Goal: Information Seeking & Learning: Learn about a topic

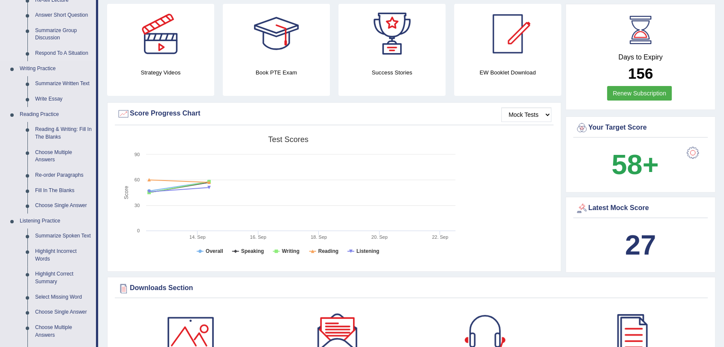
scroll to position [143, 0]
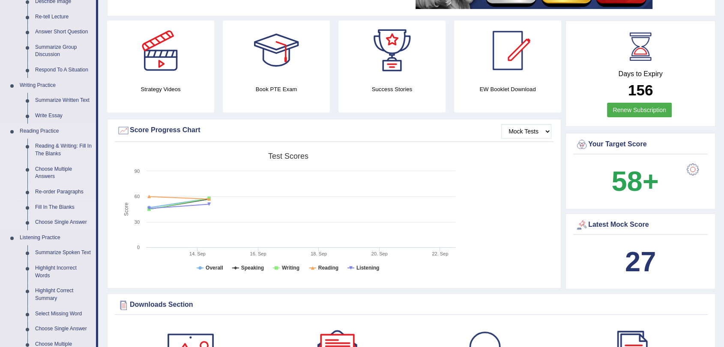
click at [69, 192] on link "Re-order Paragraphs" at bounding box center [63, 192] width 65 height 15
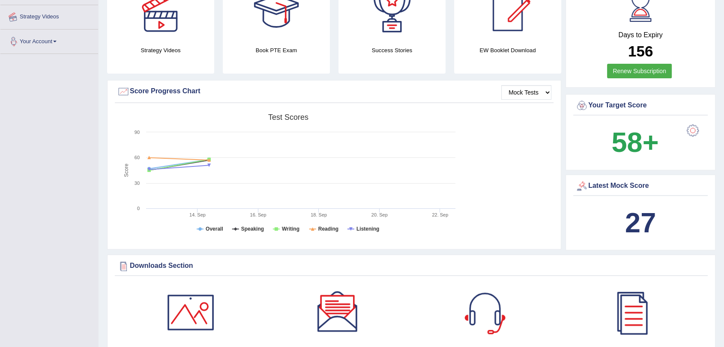
scroll to position [266, 0]
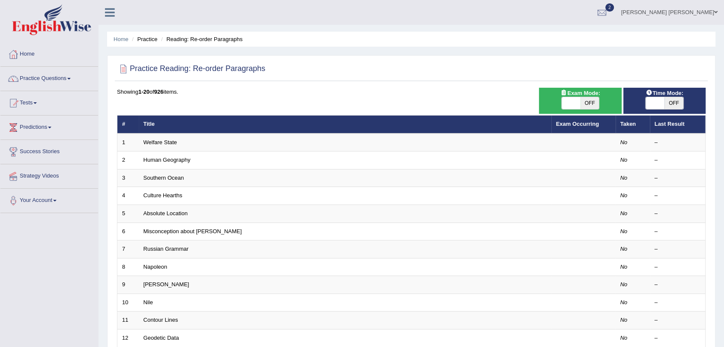
click at [567, 105] on span at bounding box center [571, 103] width 19 height 12
checkbox input "true"
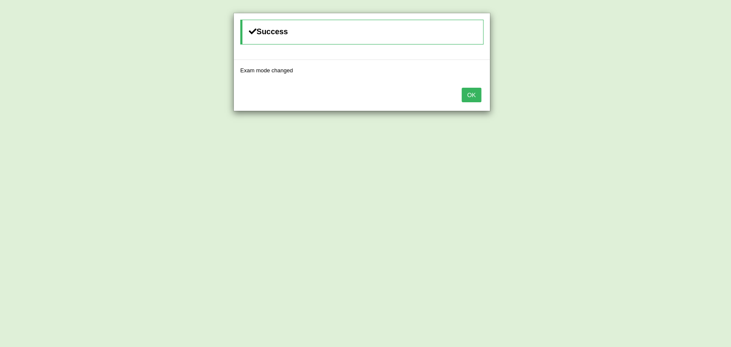
click at [466, 93] on button "OK" at bounding box center [472, 95] width 20 height 15
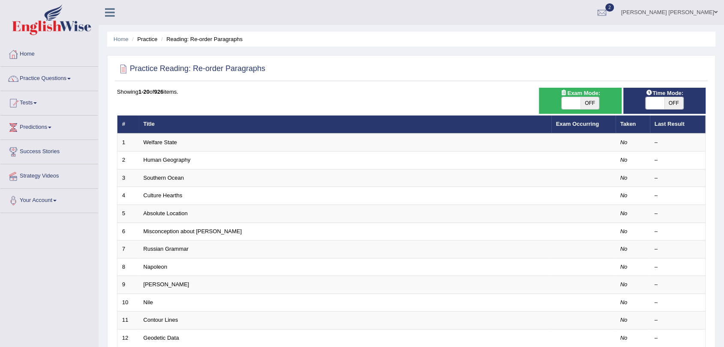
drag, startPoint x: 652, startPoint y: 102, endPoint x: 645, endPoint y: 102, distance: 7.3
click at [652, 102] on span at bounding box center [654, 103] width 19 height 12
click at [681, 105] on span "OFF" at bounding box center [673, 103] width 19 height 12
checkbox input "true"
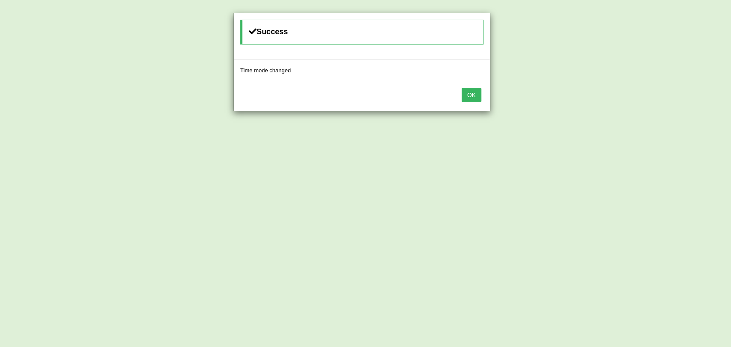
click at [468, 98] on button "OK" at bounding box center [472, 95] width 20 height 15
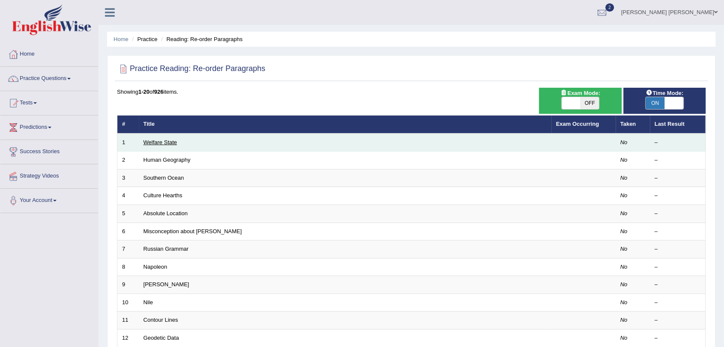
click at [174, 140] on link "Welfare State" at bounding box center [160, 142] width 34 height 6
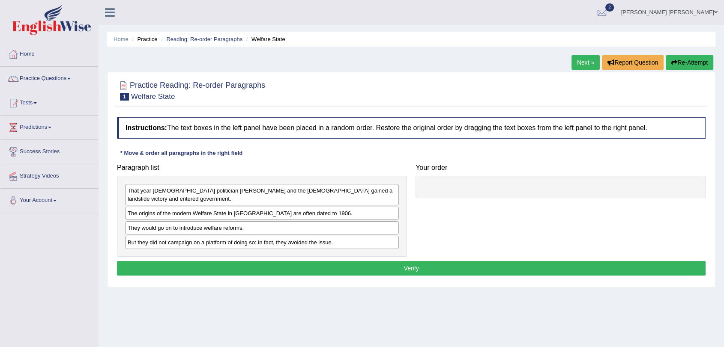
scroll to position [48, 0]
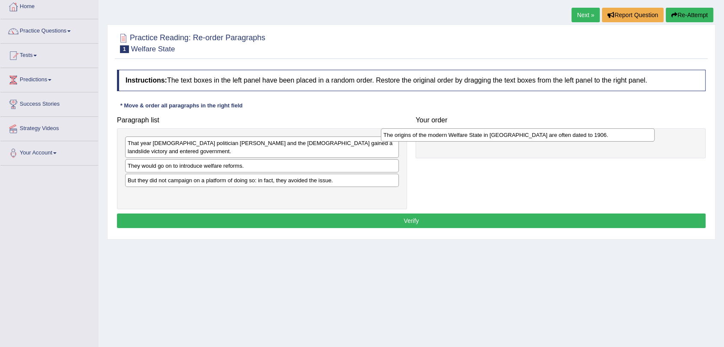
drag, startPoint x: 249, startPoint y: 169, endPoint x: 507, endPoint y: 139, distance: 259.6
click at [507, 139] on div "The origins of the modern Welfare State in Britain are often dated to 1906." at bounding box center [518, 134] width 274 height 13
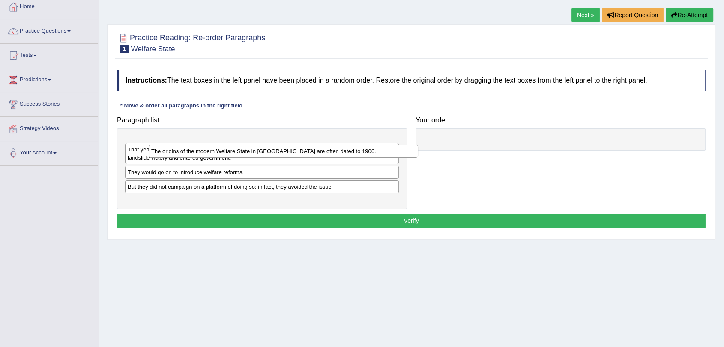
drag, startPoint x: 503, startPoint y: 140, endPoint x: 216, endPoint y: 150, distance: 287.5
click at [219, 149] on div "The origins of the modern Welfare State in Britain are often dated to 1906." at bounding box center [283, 151] width 269 height 13
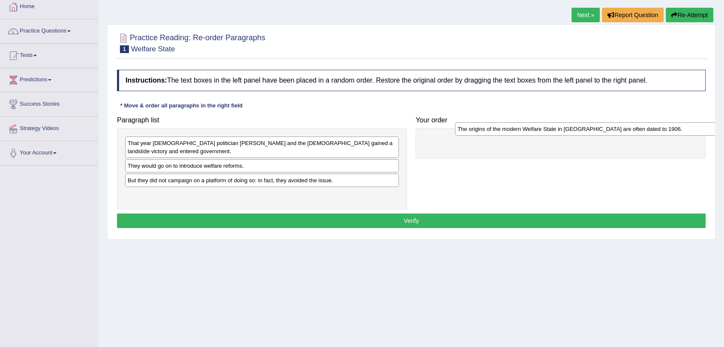
drag, startPoint x: 232, startPoint y: 143, endPoint x: 537, endPoint y: 145, distance: 304.5
click at [537, 136] on div "The origins of the modern Welfare State in Britain are often dated to 1906." at bounding box center [592, 128] width 274 height 13
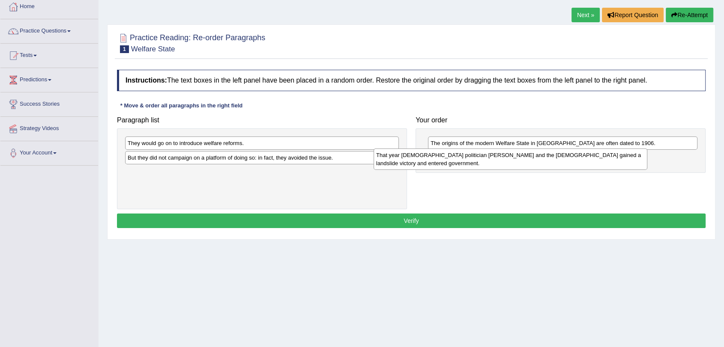
drag, startPoint x: 241, startPoint y: 147, endPoint x: 490, endPoint y: 158, distance: 249.1
click at [490, 159] on div "That year British politician H. H. Asquith and the Liberal party gained a lands…" at bounding box center [510, 159] width 274 height 21
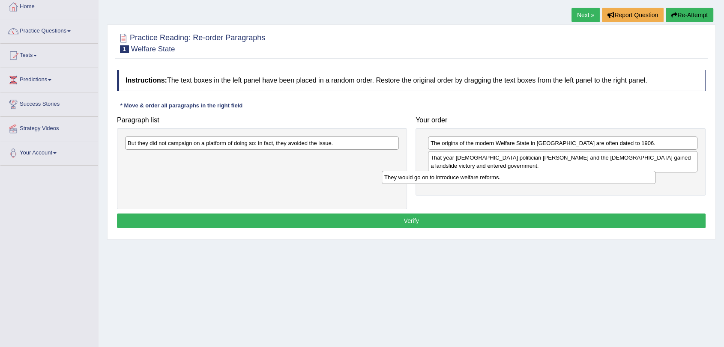
drag, startPoint x: 273, startPoint y: 143, endPoint x: 529, endPoint y: 177, distance: 258.8
click at [529, 177] on div "They would go on to introduce welfare reforms." at bounding box center [519, 177] width 274 height 13
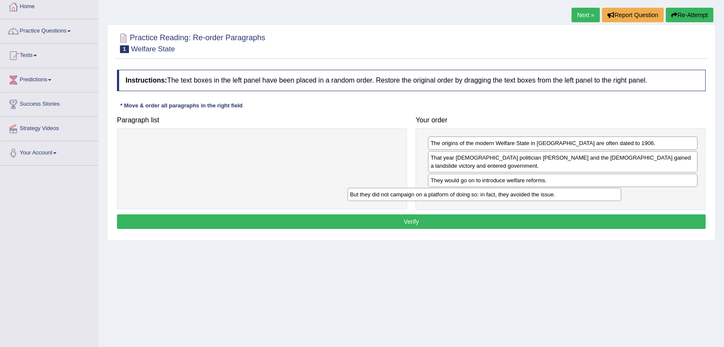
drag, startPoint x: 288, startPoint y: 137, endPoint x: 559, endPoint y: 188, distance: 275.9
click at [559, 188] on div "But they did not campaign on a platform of doing so: in fact, they avoided the …" at bounding box center [484, 194] width 274 height 13
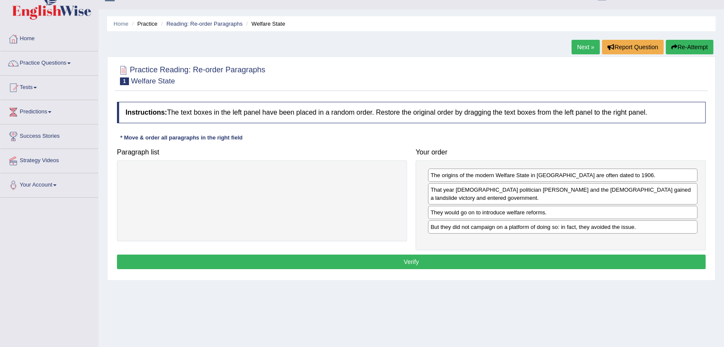
scroll to position [0, 0]
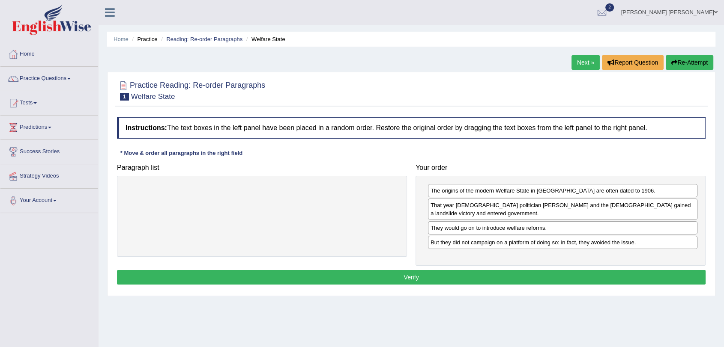
click at [424, 279] on button "Verify" at bounding box center [411, 277] width 588 height 15
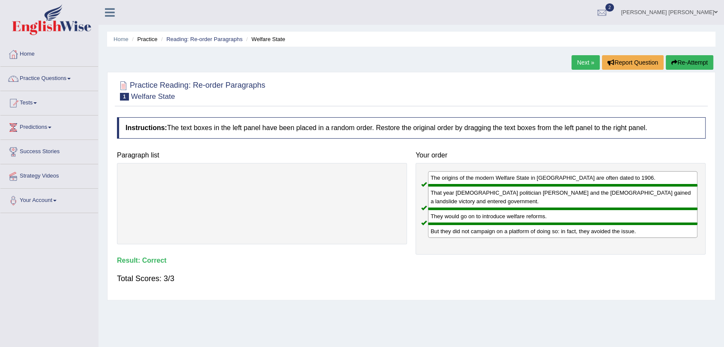
click at [571, 60] on link "Next »" at bounding box center [585, 62] width 28 height 15
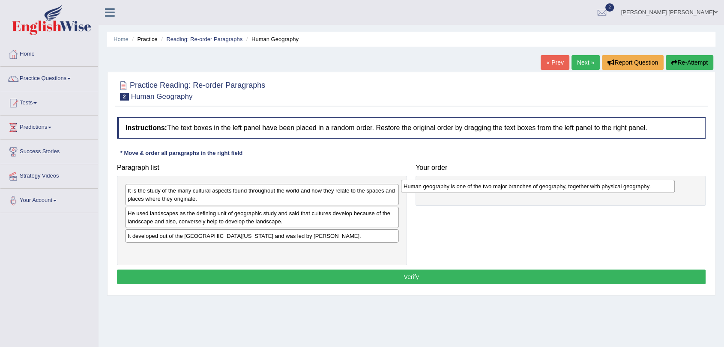
drag, startPoint x: 177, startPoint y: 193, endPoint x: 453, endPoint y: 189, distance: 276.3
click at [453, 189] on div "Human geography is one of the two major branches of geography, together with ph…" at bounding box center [538, 186] width 274 height 13
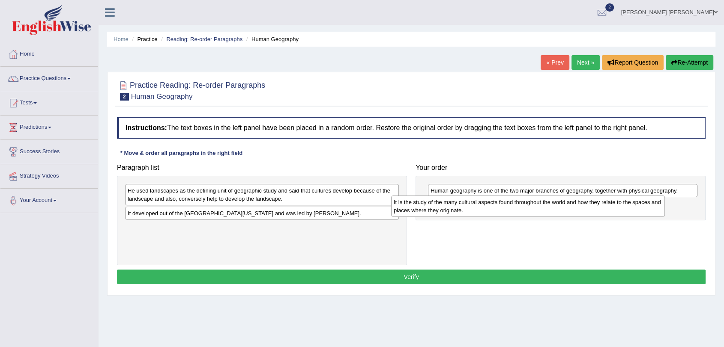
drag, startPoint x: 198, startPoint y: 196, endPoint x: 469, endPoint y: 210, distance: 271.0
click at [469, 210] on div "It is the study of the many cultural aspects found throughout the world and how…" at bounding box center [528, 206] width 274 height 21
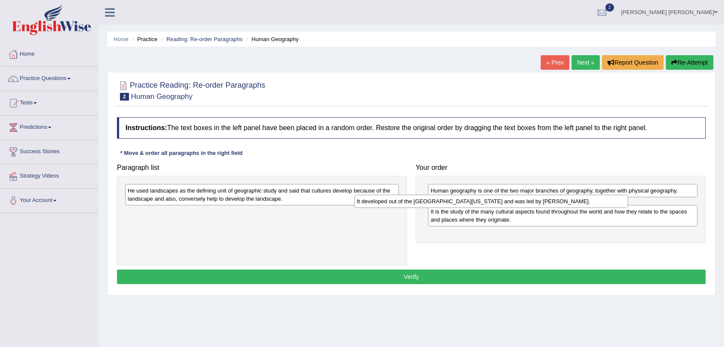
drag, startPoint x: 296, startPoint y: 217, endPoint x: 525, endPoint y: 205, distance: 229.5
click at [525, 205] on div "It developed out of the University of California, Berkeley and was led by Profe…" at bounding box center [491, 201] width 274 height 13
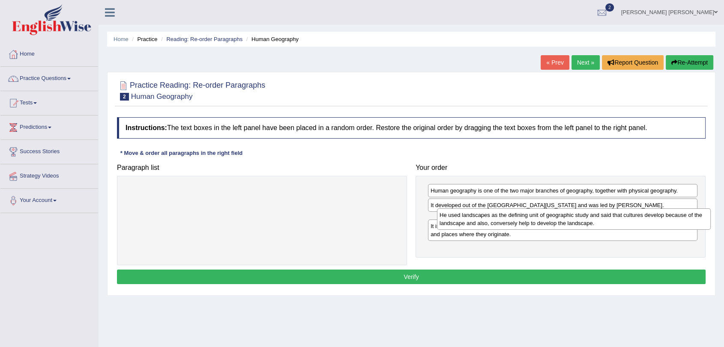
drag, startPoint x: 251, startPoint y: 190, endPoint x: 562, endPoint y: 215, distance: 312.8
click at [562, 215] on div "He used landscapes as the defining unit of geographic study and said that cultu…" at bounding box center [574, 219] width 274 height 21
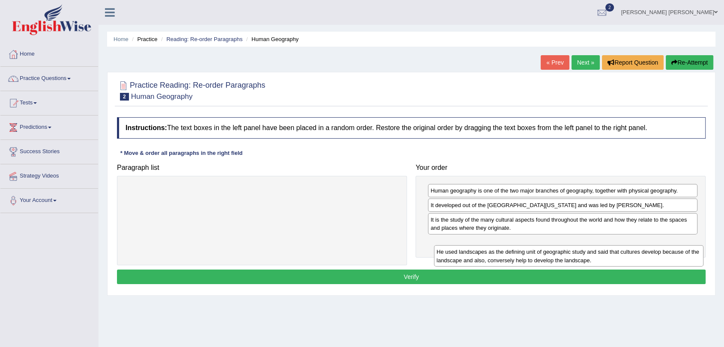
click at [478, 252] on div "He used landscapes as the defining unit of geographic study and said that cultu…" at bounding box center [568, 255] width 269 height 21
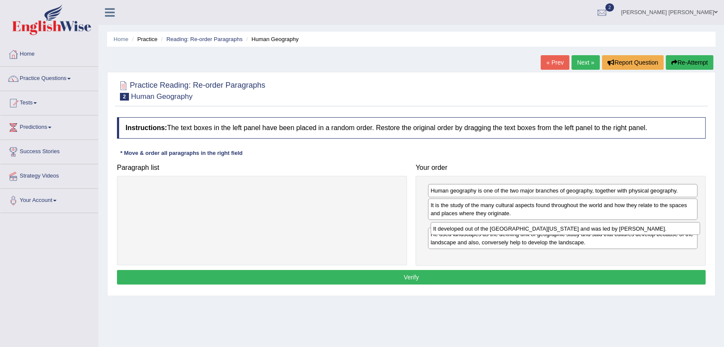
drag, startPoint x: 473, startPoint y: 209, endPoint x: 474, endPoint y: 227, distance: 18.0
click at [475, 227] on div "It developed out of the University of California, Berkeley and was led by Profe…" at bounding box center [564, 228] width 269 height 13
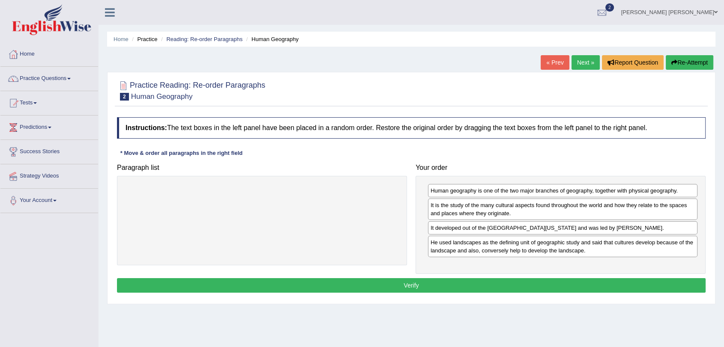
drag, startPoint x: 484, startPoint y: 234, endPoint x: 484, endPoint y: 211, distance: 23.1
click at [484, 211] on div "Human geography is one of the two major branches of geography, together with ph…" at bounding box center [560, 225] width 290 height 99
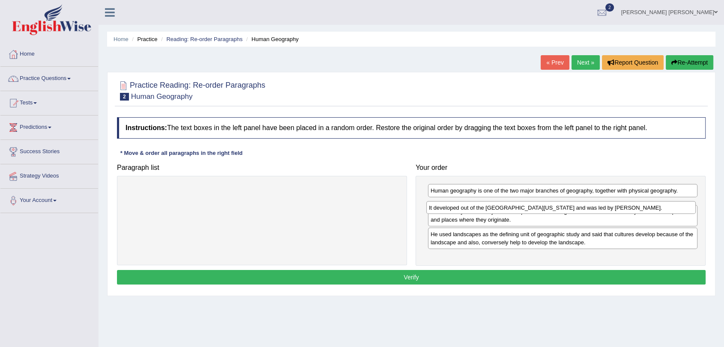
drag, startPoint x: 491, startPoint y: 228, endPoint x: 489, endPoint y: 208, distance: 20.2
click at [489, 208] on div "It developed out of the University of California, Berkeley and was led by Profe…" at bounding box center [560, 207] width 269 height 13
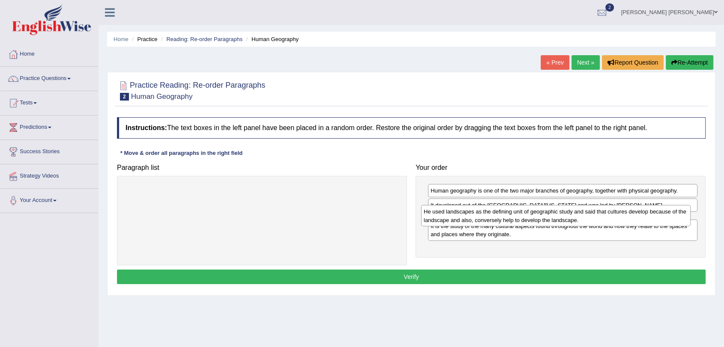
drag, startPoint x: 493, startPoint y: 244, endPoint x: 487, endPoint y: 214, distance: 31.2
click at [487, 214] on div "He used landscapes as the defining unit of geographic study and said that cultu…" at bounding box center [555, 215] width 269 height 21
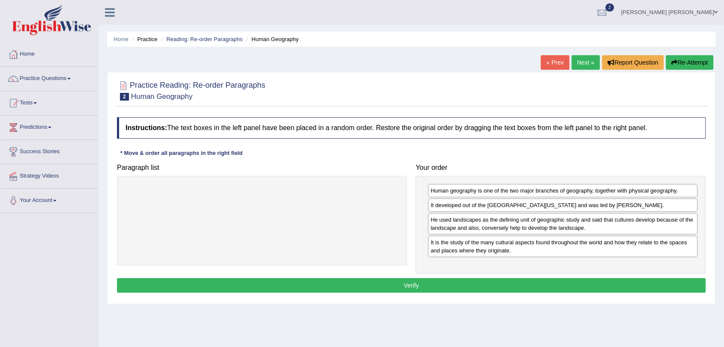
click at [521, 286] on button "Verify" at bounding box center [411, 285] width 588 height 15
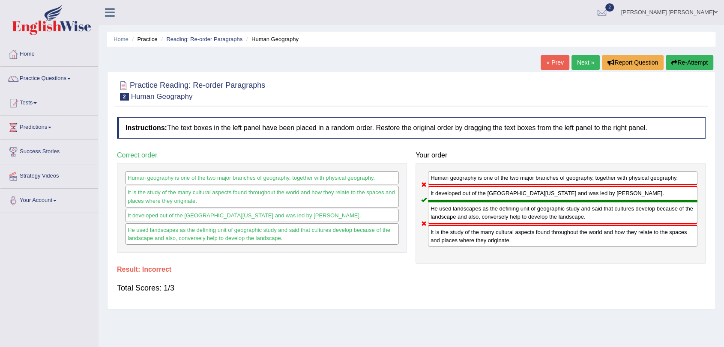
click at [576, 59] on link "Next »" at bounding box center [585, 62] width 28 height 15
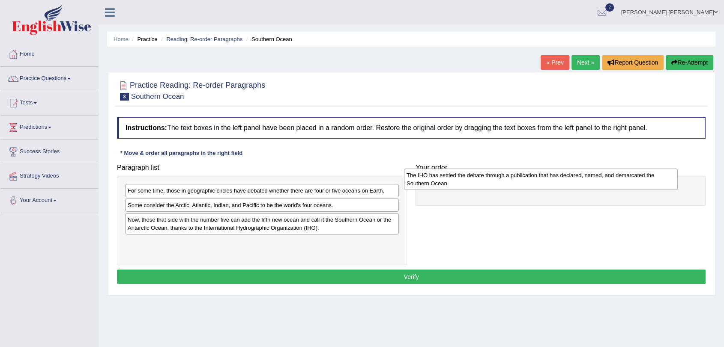
drag, startPoint x: 271, startPoint y: 211, endPoint x: 550, endPoint y: 181, distance: 280.4
click at [550, 181] on div "The IHO has settled the debate through a publication that has declared, named, …" at bounding box center [541, 179] width 274 height 21
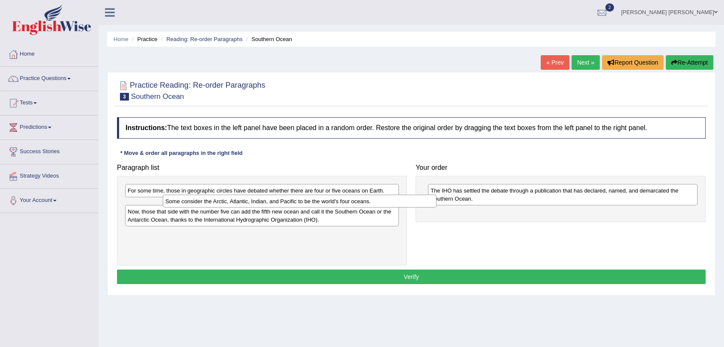
drag, startPoint x: 215, startPoint y: 209, endPoint x: 252, endPoint y: 205, distance: 37.9
click at [252, 205] on div "Some consider the Arctic, Atlantic, Indian, and Pacific to be the world's four …" at bounding box center [300, 201] width 274 height 13
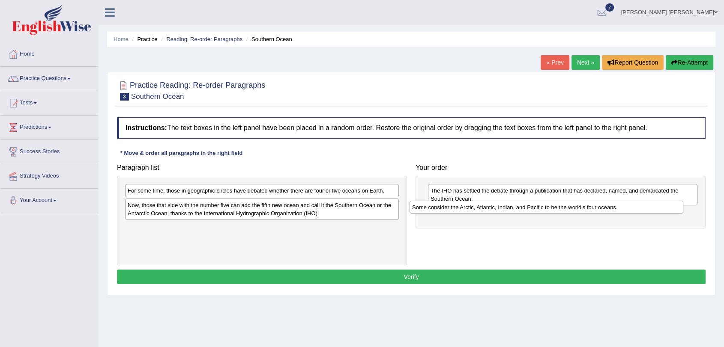
drag, startPoint x: 259, startPoint y: 209, endPoint x: 544, endPoint y: 211, distance: 284.4
click at [544, 211] on div "Some consider the Arctic, Atlantic, Indian, and Pacific to be the world's four …" at bounding box center [546, 207] width 274 height 13
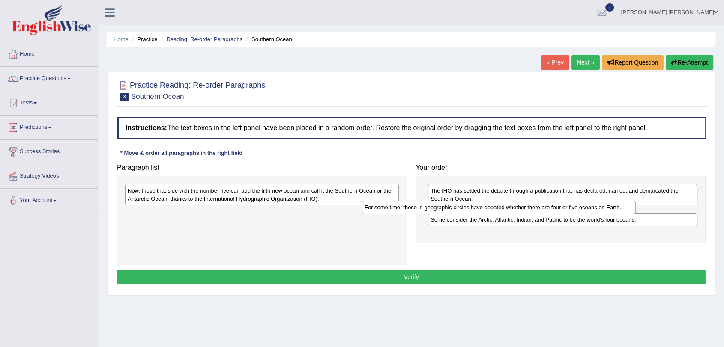
drag, startPoint x: 361, startPoint y: 191, endPoint x: 603, endPoint y: 207, distance: 241.7
click at [603, 207] on div "For some time, those in geographic circles have debated whether there are four …" at bounding box center [499, 207] width 274 height 13
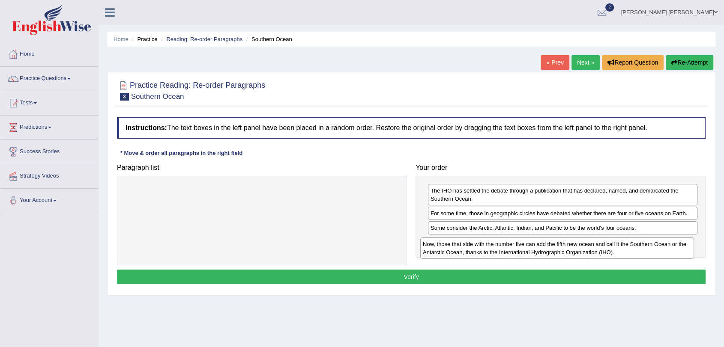
drag, startPoint x: 261, startPoint y: 193, endPoint x: 535, endPoint y: 247, distance: 279.0
click at [535, 247] on div "Now, those that side with the number five can add the fifth new ocean and call …" at bounding box center [557, 248] width 274 height 21
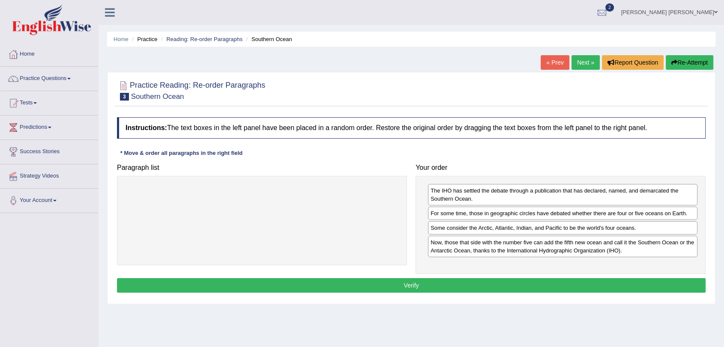
click at [460, 287] on button "Verify" at bounding box center [411, 285] width 588 height 15
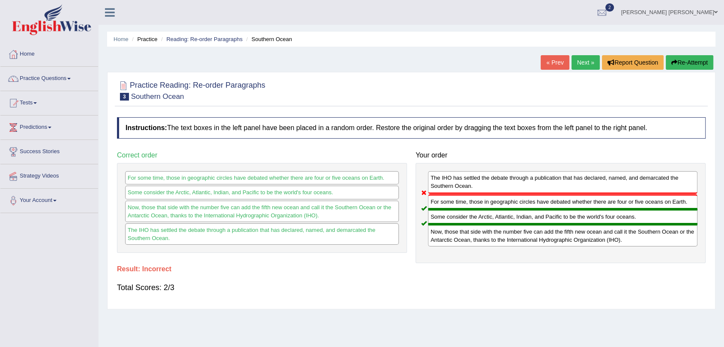
click at [588, 60] on link "Next »" at bounding box center [585, 62] width 28 height 15
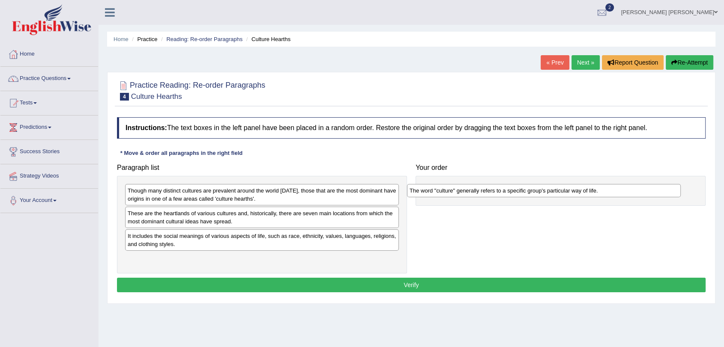
drag, startPoint x: 257, startPoint y: 214, endPoint x: 538, endPoint y: 191, distance: 282.7
click at [538, 191] on div "The word "culture" generally refers to a specific group's particular way of lif…" at bounding box center [544, 190] width 274 height 13
drag, startPoint x: 279, startPoint y: 237, endPoint x: 288, endPoint y: 235, distance: 8.8
click at [288, 235] on div "It includes the social meanings of various aspects of life, such as race, ethni…" at bounding box center [271, 237] width 274 height 21
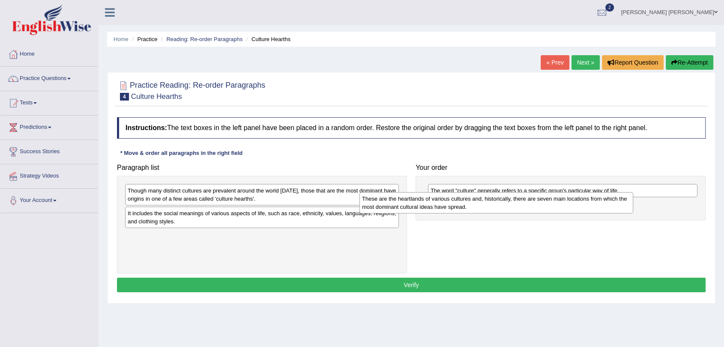
drag, startPoint x: 298, startPoint y: 217, endPoint x: 532, endPoint y: 203, distance: 234.7
click at [532, 203] on div "These are the heartlands of various cultures and, historically, there are seven…" at bounding box center [496, 202] width 274 height 21
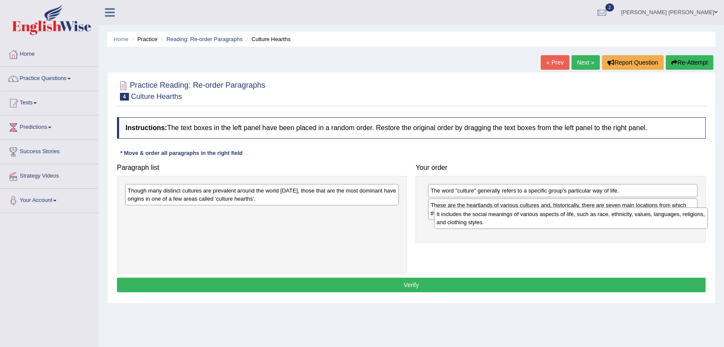
drag, startPoint x: 226, startPoint y: 220, endPoint x: 529, endPoint y: 221, distance: 303.7
click at [535, 221] on div "It includes the social meanings of various aspects of life, such as race, ethni…" at bounding box center [571, 218] width 274 height 21
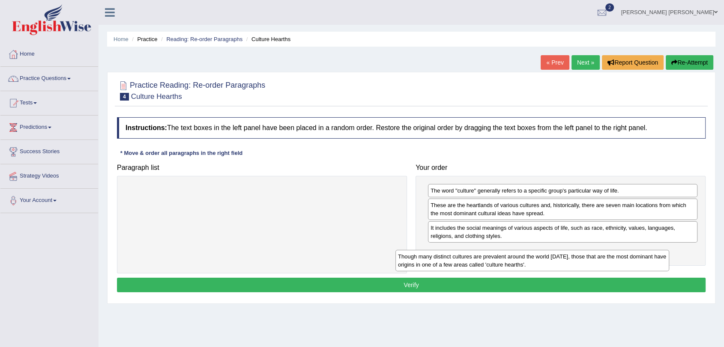
drag, startPoint x: 284, startPoint y: 197, endPoint x: 554, endPoint y: 263, distance: 278.2
click at [554, 263] on div "Though many distinct cultures are prevalent around the world [DATE], those that…" at bounding box center [532, 260] width 274 height 21
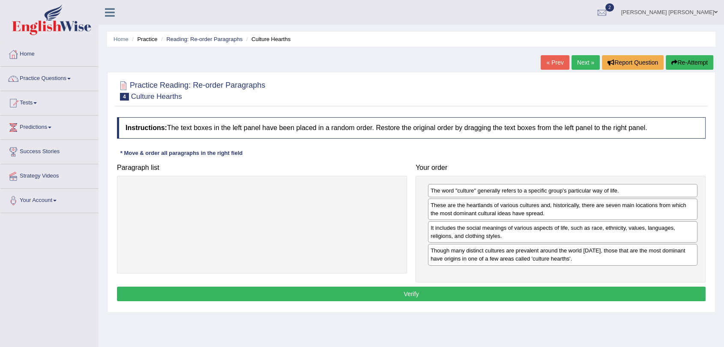
click at [496, 287] on button "Verify" at bounding box center [411, 294] width 588 height 15
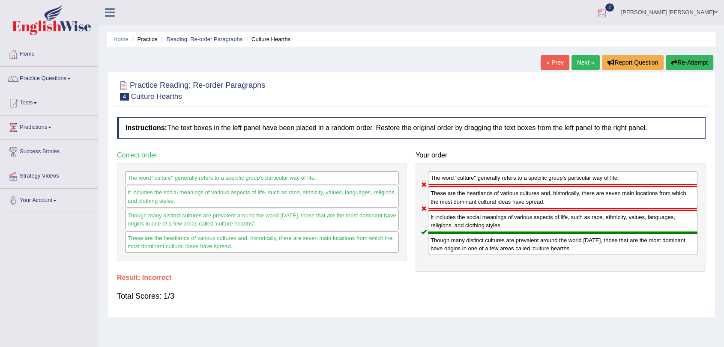
click at [571, 60] on link "Next »" at bounding box center [585, 62] width 28 height 15
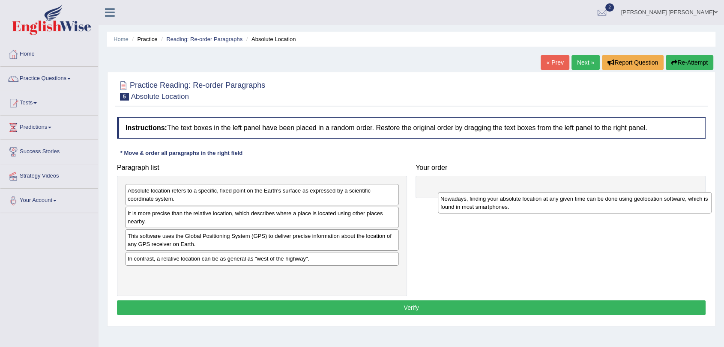
drag, startPoint x: 209, startPoint y: 278, endPoint x: 522, endPoint y: 204, distance: 321.4
click at [522, 204] on div "Nowadays, finding your absolute location at any given time can be done using ge…" at bounding box center [575, 202] width 274 height 21
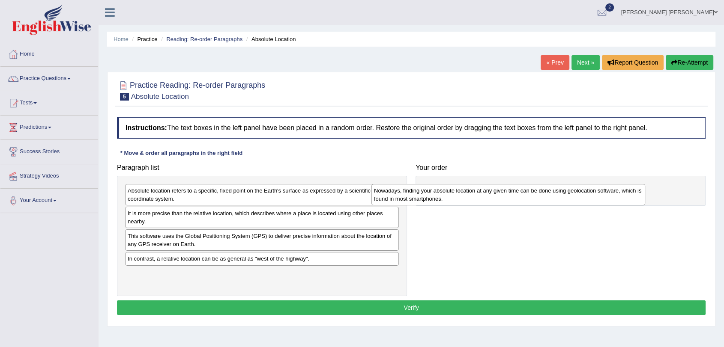
drag, startPoint x: 247, startPoint y: 277, endPoint x: 493, endPoint y: 194, distance: 259.9
click at [493, 194] on div "Nowadays, finding your absolute location at any given time can be done using ge…" at bounding box center [508, 194] width 274 height 21
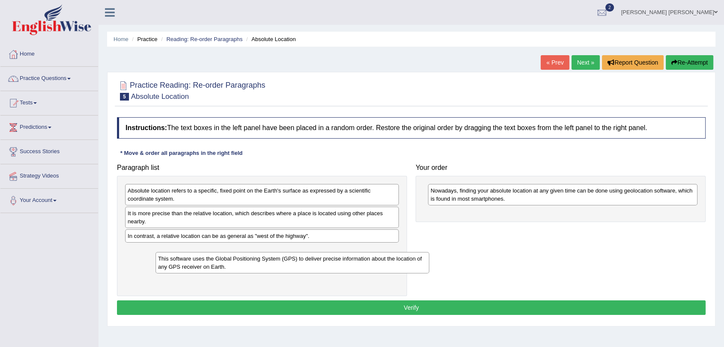
drag, startPoint x: 258, startPoint y: 242, endPoint x: 284, endPoint y: 265, distance: 34.3
click at [284, 265] on div "This software uses the Global Positioning System (GPS) to deliver precise infor…" at bounding box center [292, 262] width 274 height 21
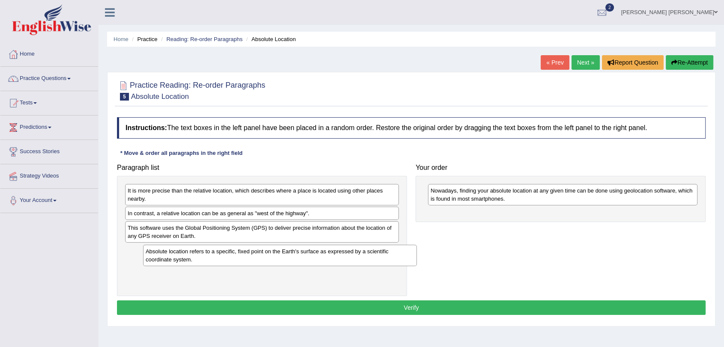
drag, startPoint x: 164, startPoint y: 197, endPoint x: 182, endPoint y: 257, distance: 63.4
click at [182, 257] on div "Absolute location refers to a specific, fixed point on the Earth's surface as e…" at bounding box center [280, 255] width 274 height 21
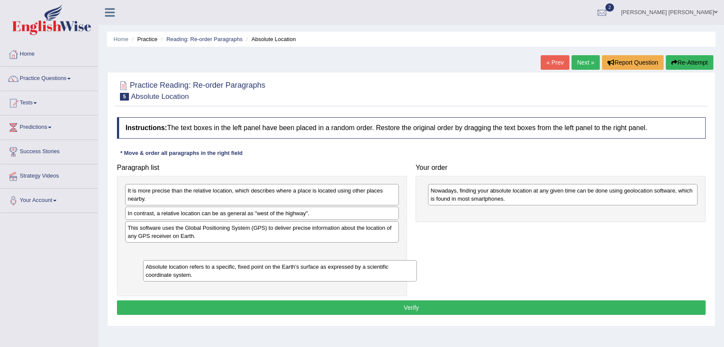
drag, startPoint x: 177, startPoint y: 256, endPoint x: 195, endPoint y: 272, distance: 24.3
click at [195, 272] on div "Absolute location refers to a specific, fixed point on the Earth's surface as e…" at bounding box center [280, 270] width 274 height 21
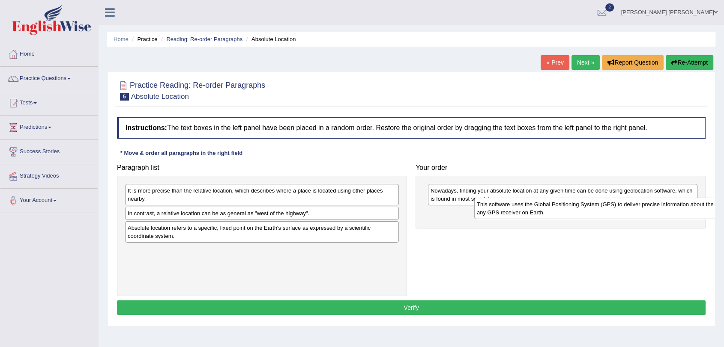
drag, startPoint x: 164, startPoint y: 230, endPoint x: 487, endPoint y: 212, distance: 323.4
click at [487, 212] on div "This software uses the Global Positioning System (GPS) to deliver precise infor…" at bounding box center [611, 208] width 274 height 21
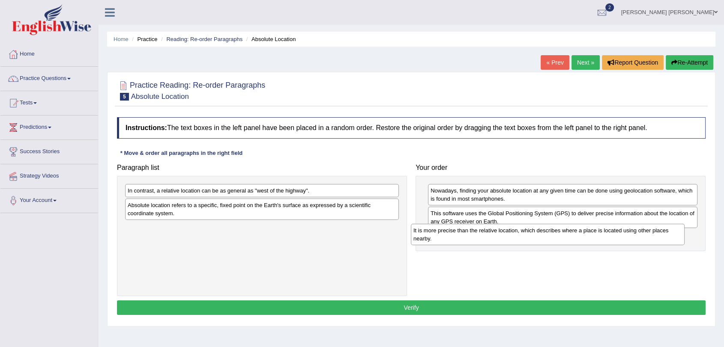
drag, startPoint x: 251, startPoint y: 200, endPoint x: 537, endPoint y: 239, distance: 288.4
click at [537, 239] on div "It is more precise than the relative location, which describes where a place is…" at bounding box center [548, 234] width 274 height 21
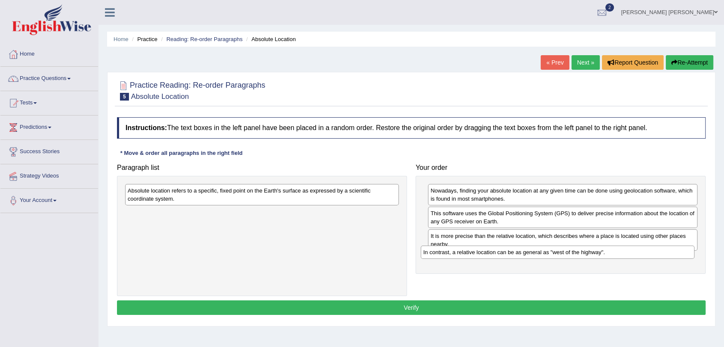
drag, startPoint x: 287, startPoint y: 187, endPoint x: 590, endPoint y: 253, distance: 309.9
click at [590, 253] on div "In contrast, a relative location can be as general as "west of the highway"." at bounding box center [558, 252] width 274 height 13
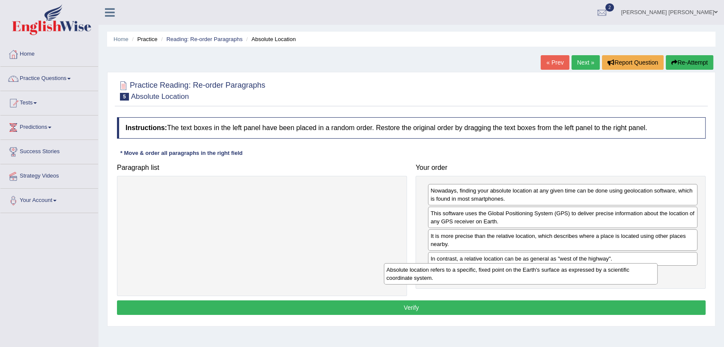
drag, startPoint x: 316, startPoint y: 187, endPoint x: 575, endPoint y: 266, distance: 271.0
click at [575, 266] on div "Absolute location refers to a specific, fixed point on the Earth's surface as e…" at bounding box center [521, 273] width 274 height 21
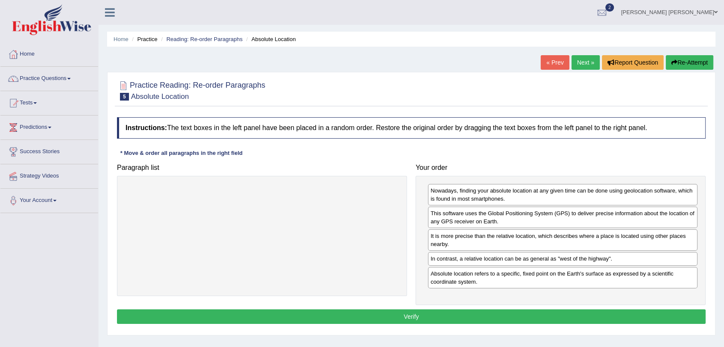
click at [528, 310] on button "Verify" at bounding box center [411, 317] width 588 height 15
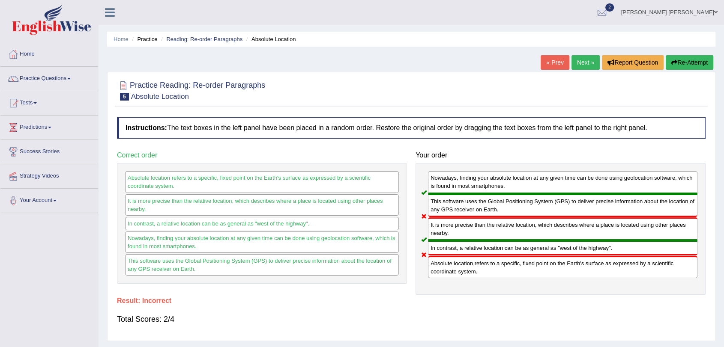
click at [615, 21] on link "2" at bounding box center [602, 11] width 26 height 22
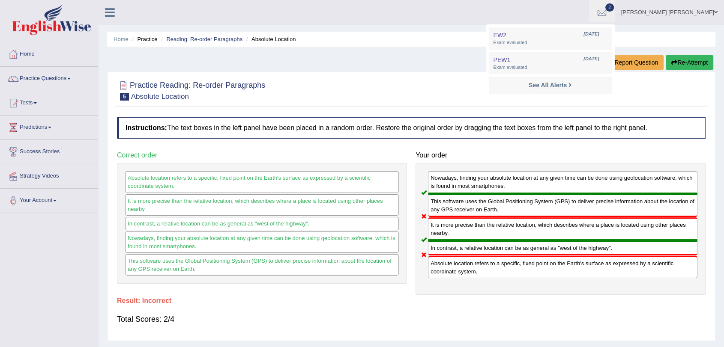
click at [567, 85] on strong "See All Alerts" at bounding box center [548, 85] width 38 height 7
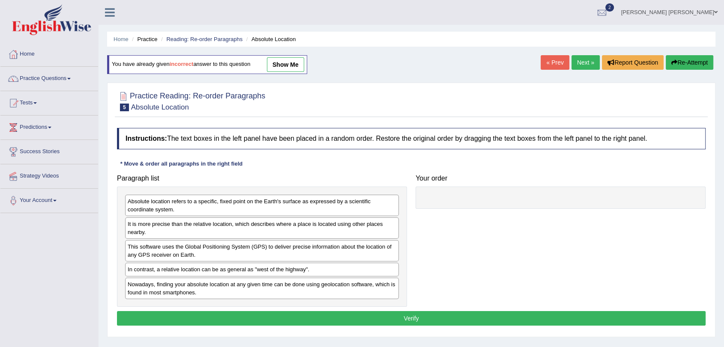
click at [381, 314] on button "Verify" at bounding box center [411, 318] width 588 height 15
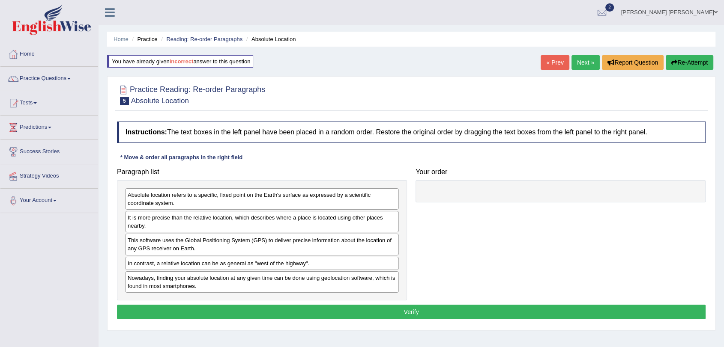
click at [243, 61] on div "You have already given incorrect answer to this question" at bounding box center [180, 61] width 146 height 12
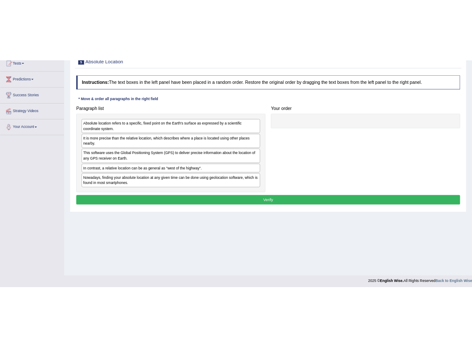
scroll to position [102, 0]
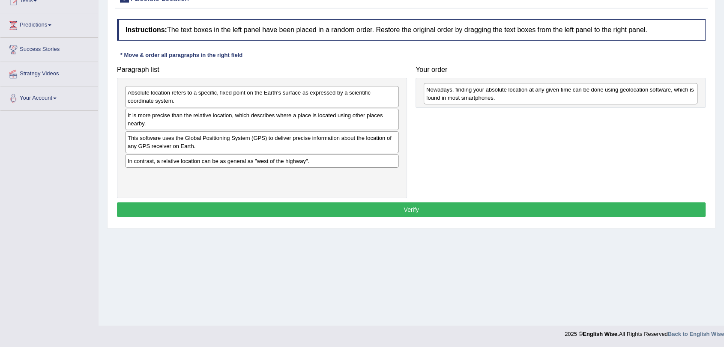
drag, startPoint x: 161, startPoint y: 179, endPoint x: 460, endPoint y: 93, distance: 310.6
click at [460, 93] on div "Nowadays, finding your absolute location at any given time can be done using ge…" at bounding box center [561, 93] width 274 height 21
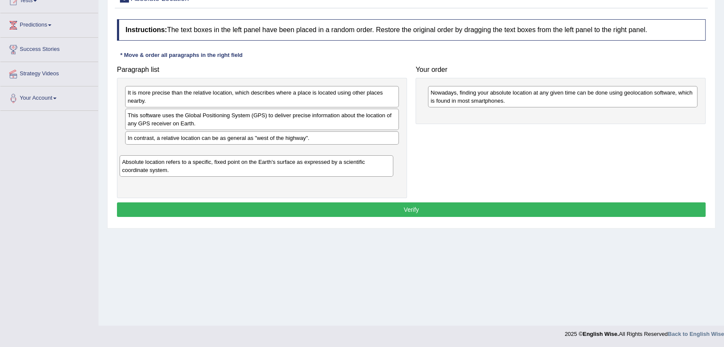
drag, startPoint x: 170, startPoint y: 97, endPoint x: 164, endPoint y: 167, distance: 70.0
click at [164, 167] on div "Absolute location refers to a specific, fixed point on the Earth's surface as e…" at bounding box center [256, 165] width 274 height 21
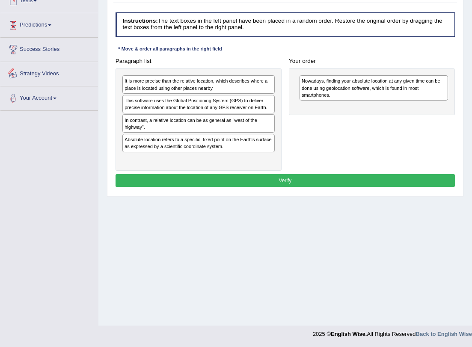
scroll to position [0, 0]
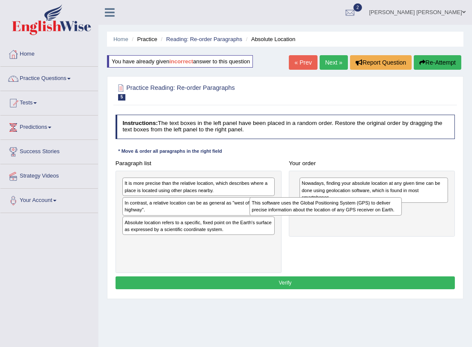
drag, startPoint x: 233, startPoint y: 207, endPoint x: 386, endPoint y: 216, distance: 153.6
click at [386, 216] on div "This software uses the Global Positioning System (GPS) to deliver precise infor…" at bounding box center [326, 206] width 152 height 18
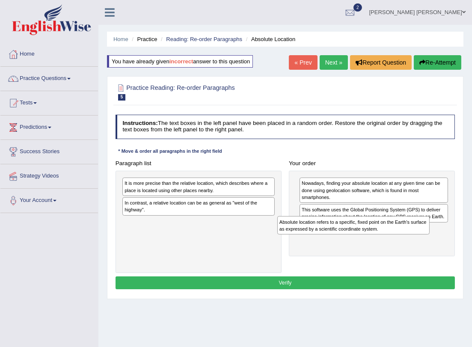
drag, startPoint x: 202, startPoint y: 231, endPoint x: 386, endPoint y: 243, distance: 185.0
click at [386, 243] on div "Paragraph list It is more precise than the relative location, which describes w…" at bounding box center [285, 215] width 347 height 116
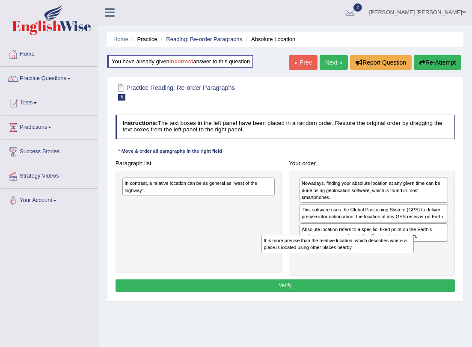
drag, startPoint x: 231, startPoint y: 185, endPoint x: 406, endPoint y: 258, distance: 189.5
click at [406, 258] on div "Paragraph list It is more precise than the relative location, which describes w…" at bounding box center [285, 216] width 347 height 119
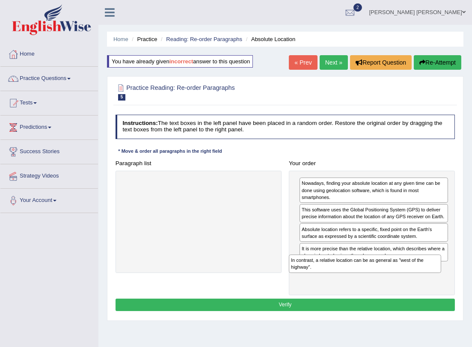
drag, startPoint x: 202, startPoint y: 191, endPoint x: 400, endPoint y: 285, distance: 219.2
click at [400, 285] on div "Paragraph list In contrast, a relative location can be as general as "west of t…" at bounding box center [285, 226] width 347 height 138
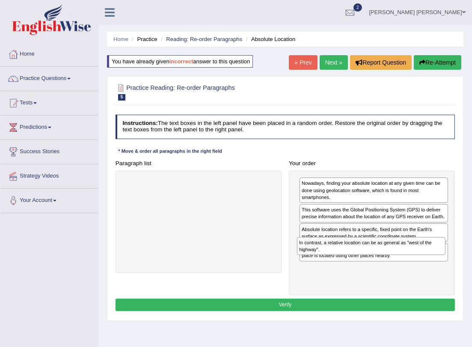
drag, startPoint x: 355, startPoint y: 274, endPoint x: 354, endPoint y: 263, distance: 11.1
click at [354, 263] on div "Nowadays, finding your absolute location at any given time can be done using ge…" at bounding box center [372, 233] width 166 height 125
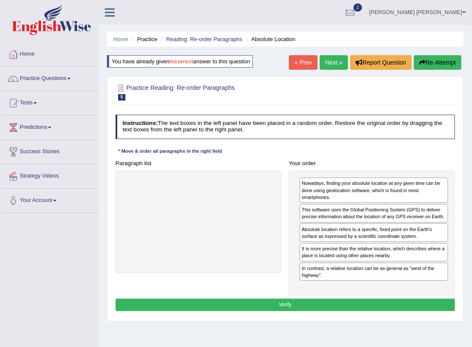
click at [369, 299] on button "Verify" at bounding box center [286, 305] width 340 height 12
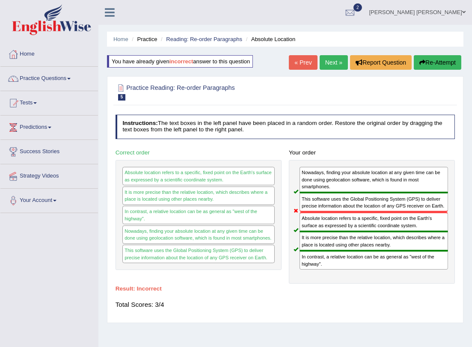
click at [336, 58] on link "Next »" at bounding box center [334, 62] width 28 height 15
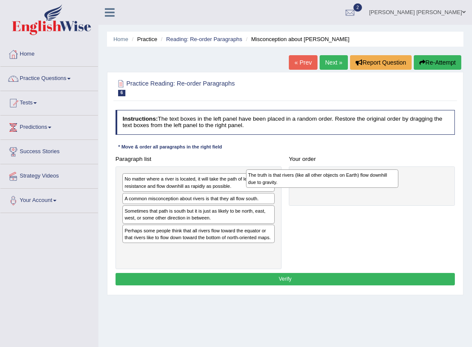
drag, startPoint x: 186, startPoint y: 191, endPoint x: 354, endPoint y: 190, distance: 167.9
click at [353, 190] on div "Paragraph list The truth is that rivers (like all other objects on Earth) flow …" at bounding box center [285, 211] width 347 height 116
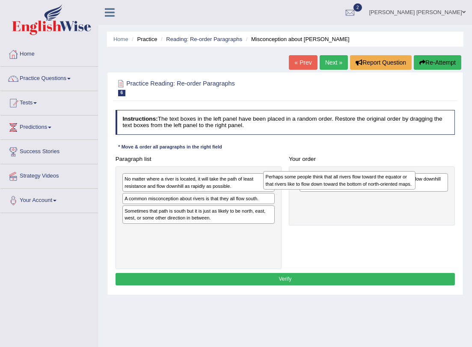
drag, startPoint x: 224, startPoint y: 239, endPoint x: 391, endPoint y: 191, distance: 173.8
click at [392, 189] on div "Perhaps some people think that all rivers flow toward the equator or that river…" at bounding box center [339, 180] width 152 height 18
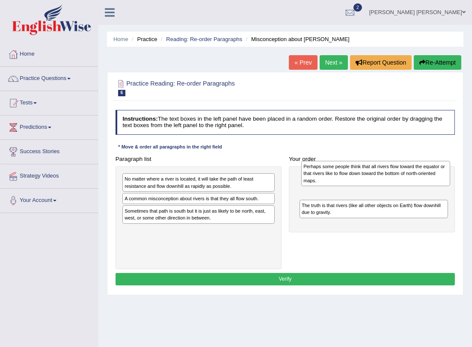
drag, startPoint x: 388, startPoint y: 206, endPoint x: 393, endPoint y: 174, distance: 32.0
click at [393, 176] on div "Perhaps some people think that all rivers flow toward the equator or that river…" at bounding box center [376, 173] width 149 height 25
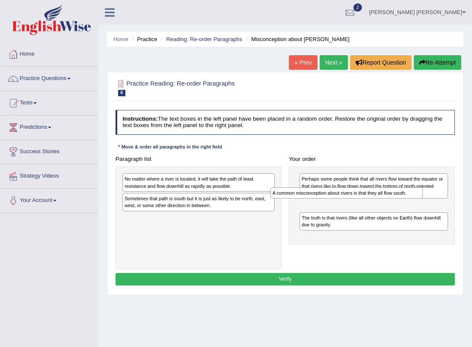
drag, startPoint x: 260, startPoint y: 201, endPoint x: 436, endPoint y: 202, distance: 176.0
click at [436, 202] on div "Paragraph list No matter where a river is located, it will take the path of lea…" at bounding box center [285, 211] width 347 height 116
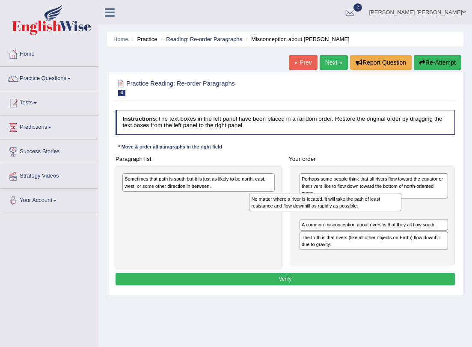
drag, startPoint x: 234, startPoint y: 184, endPoint x: 410, endPoint y: 213, distance: 178.8
click at [410, 213] on div "Paragraph list No matter where a river is located, it will take the path of lea…" at bounding box center [285, 211] width 347 height 116
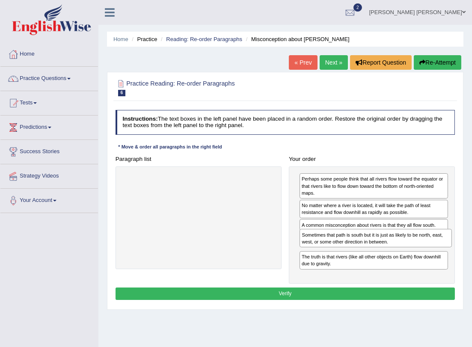
drag, startPoint x: 164, startPoint y: 182, endPoint x: 375, endPoint y: 252, distance: 221.9
click at [375, 252] on div "Paragraph list Sometimes that path is south but it is just as likely to be nort…" at bounding box center [285, 218] width 347 height 131
click at [328, 290] on button "Verify" at bounding box center [286, 294] width 340 height 12
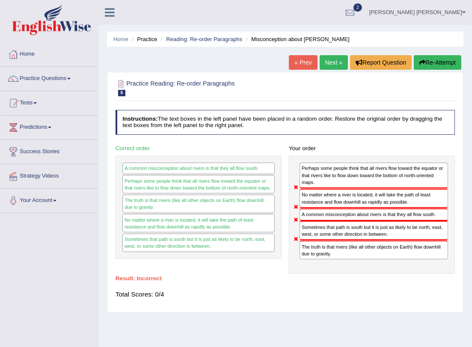
click at [320, 66] on link "Next »" at bounding box center [334, 62] width 28 height 15
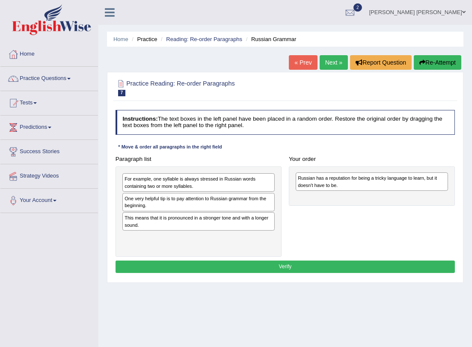
drag, startPoint x: 229, startPoint y: 206, endPoint x: 434, endPoint y: 185, distance: 206.6
click at [434, 185] on div "Russian has a reputation for being a tricky language to learn, but it doesn't h…" at bounding box center [372, 182] width 152 height 18
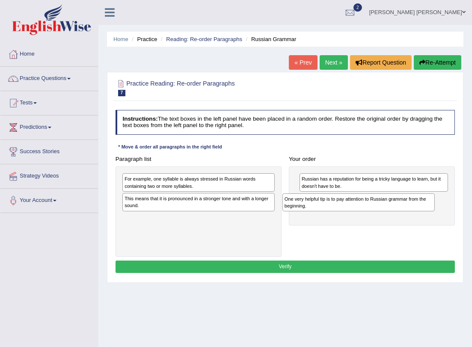
drag, startPoint x: 209, startPoint y: 206, endPoint x: 399, endPoint y: 208, distance: 190.2
click at [399, 211] on div "Paragraph list For example, one syllable is always stressed in Russian words co…" at bounding box center [285, 205] width 347 height 104
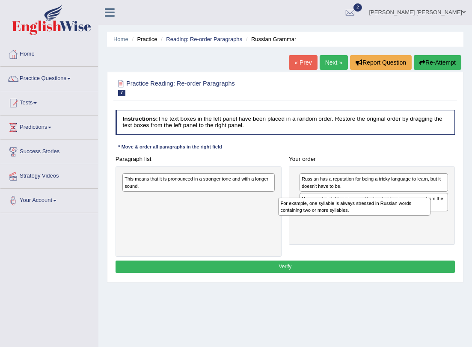
drag, startPoint x: 224, startPoint y: 182, endPoint x: 409, endPoint y: 215, distance: 188.2
click at [409, 215] on div "For example, one syllable is always stressed in Russian words containing two or…" at bounding box center [354, 207] width 152 height 18
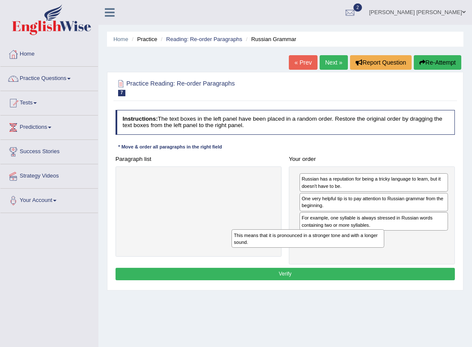
drag, startPoint x: 286, startPoint y: 182, endPoint x: 390, endPoint y: 249, distance: 123.7
click at [390, 249] on div "Paragraph list This means that it is pronounced in a stronger tone and with a l…" at bounding box center [285, 209] width 347 height 112
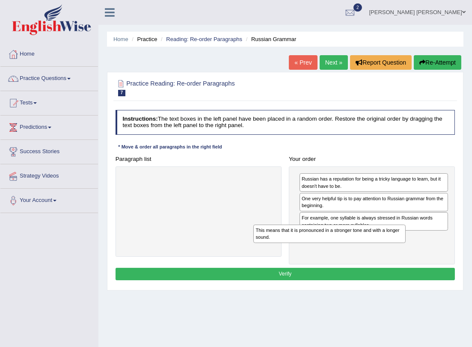
click at [376, 280] on div "Instructions: The text boxes in the left panel have been placed in a random ord…" at bounding box center [286, 197] width 344 height 180
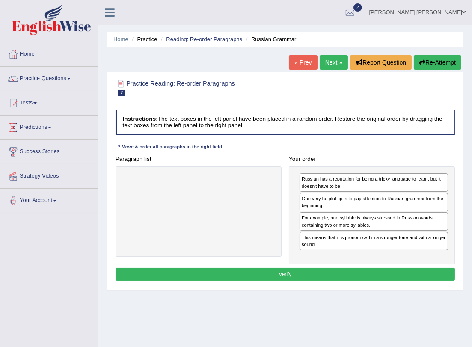
click at [373, 274] on button "Verify" at bounding box center [286, 274] width 340 height 12
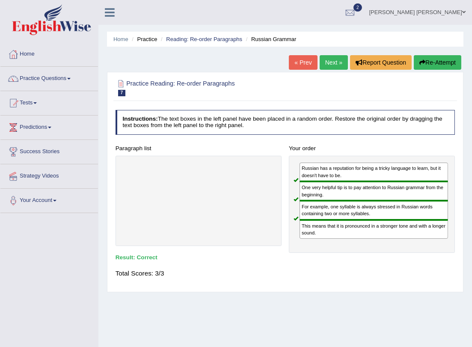
click at [329, 57] on link "Next »" at bounding box center [334, 62] width 28 height 15
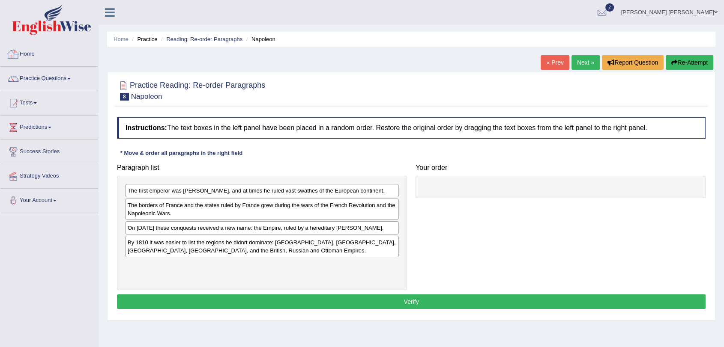
click at [21, 61] on link "Home" at bounding box center [49, 52] width 98 height 21
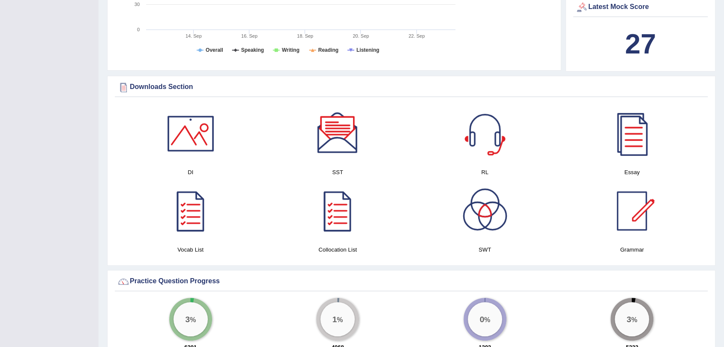
scroll to position [428, 0]
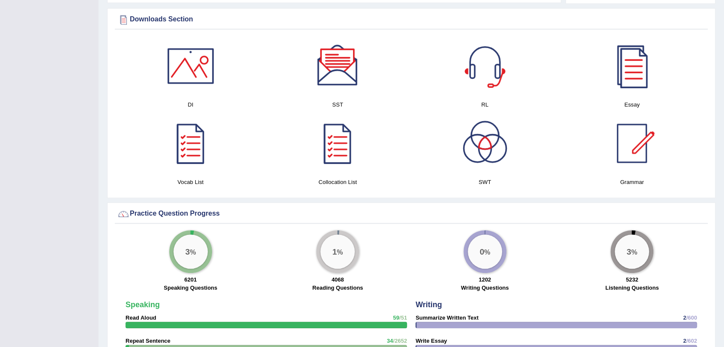
click at [335, 83] on div at bounding box center [338, 66] width 60 height 60
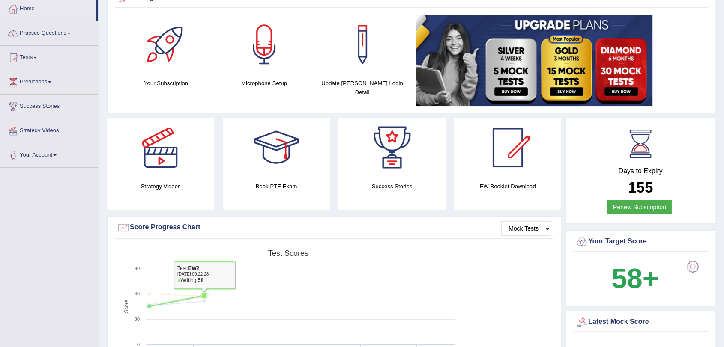
scroll to position [0, 0]
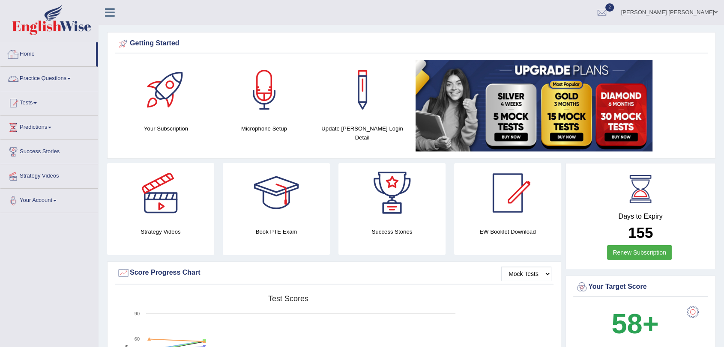
click at [44, 53] on link "Home" at bounding box center [48, 52] width 96 height 21
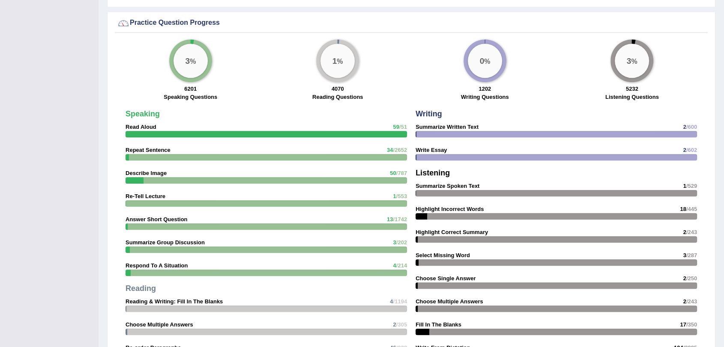
scroll to position [809, 0]
